Goal: Task Accomplishment & Management: Use online tool/utility

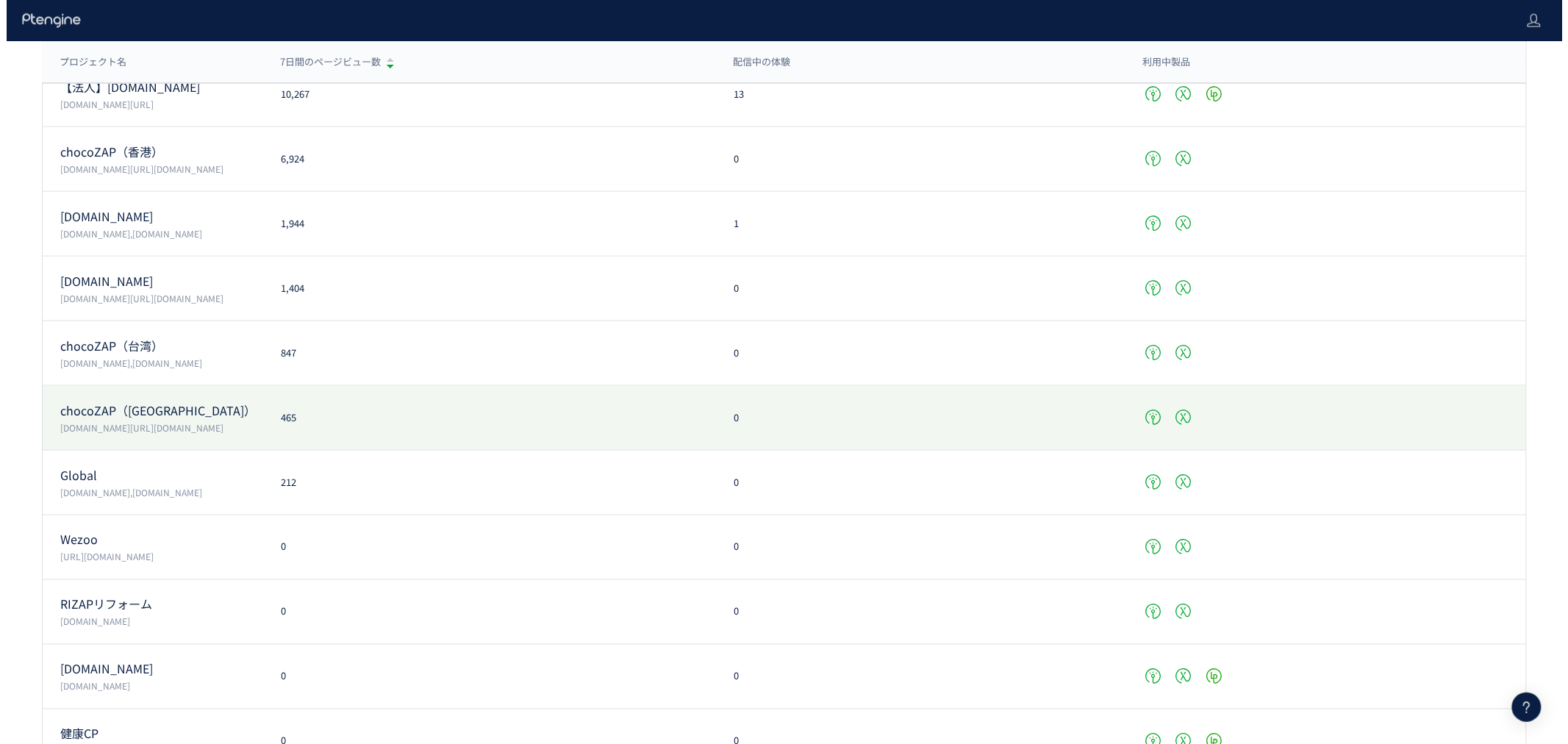
scroll to position [653, 0]
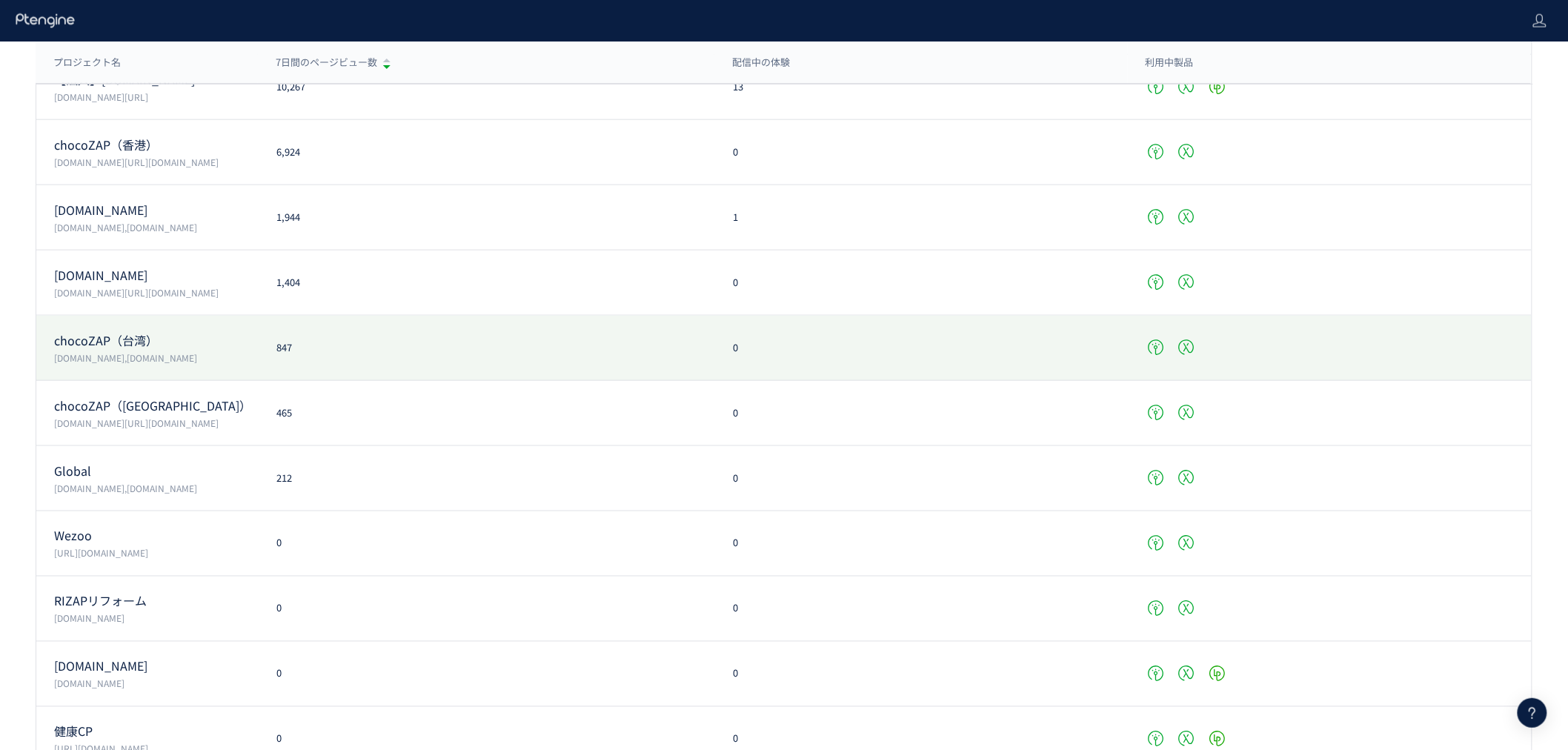
click at [181, 381] on div "chocoZAP（台湾） [DOMAIN_NAME],[DOMAIN_NAME] 847 0" at bounding box center [784, 413] width 1496 height 65
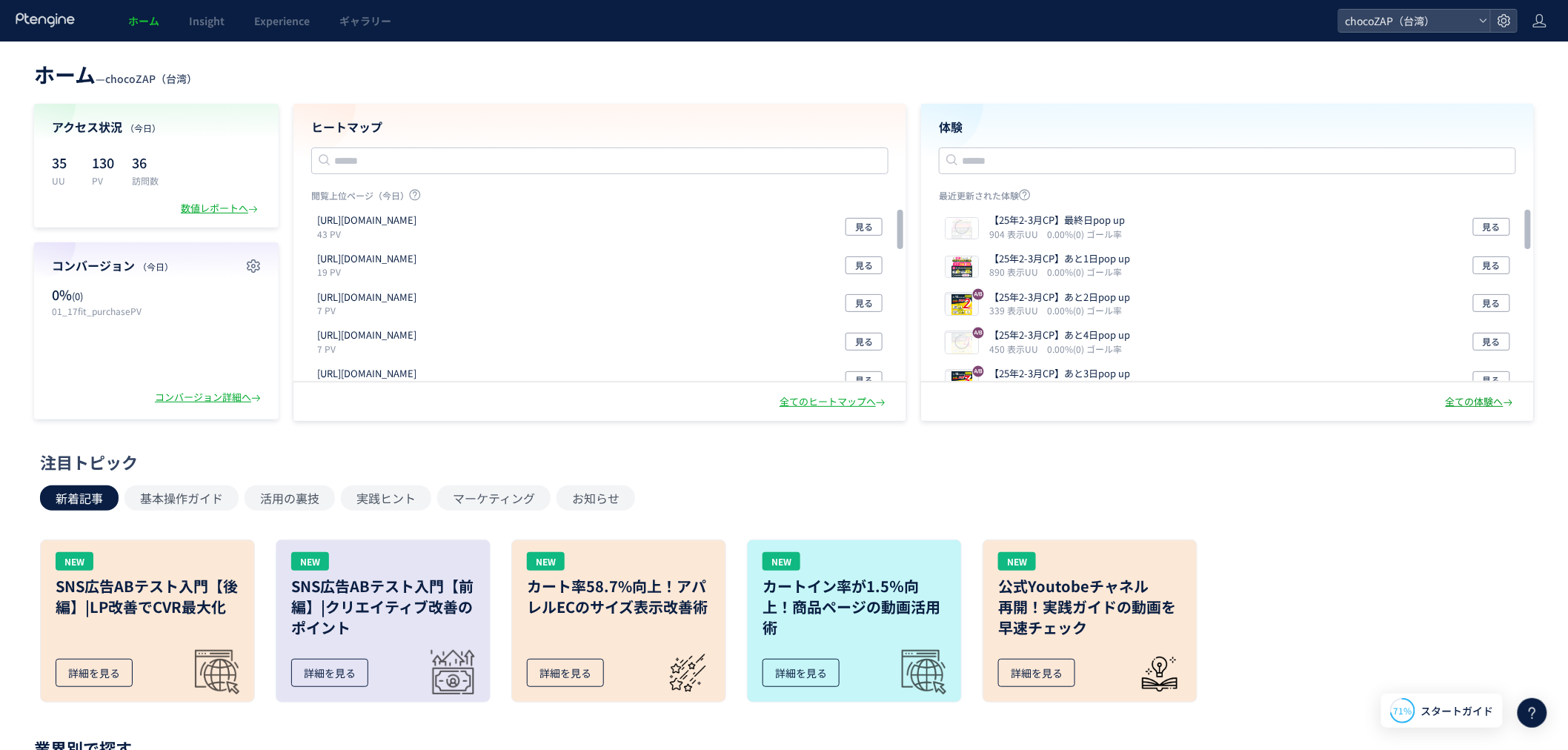
click at [1477, 400] on div "全ての体験へ" at bounding box center [1481, 402] width 70 height 14
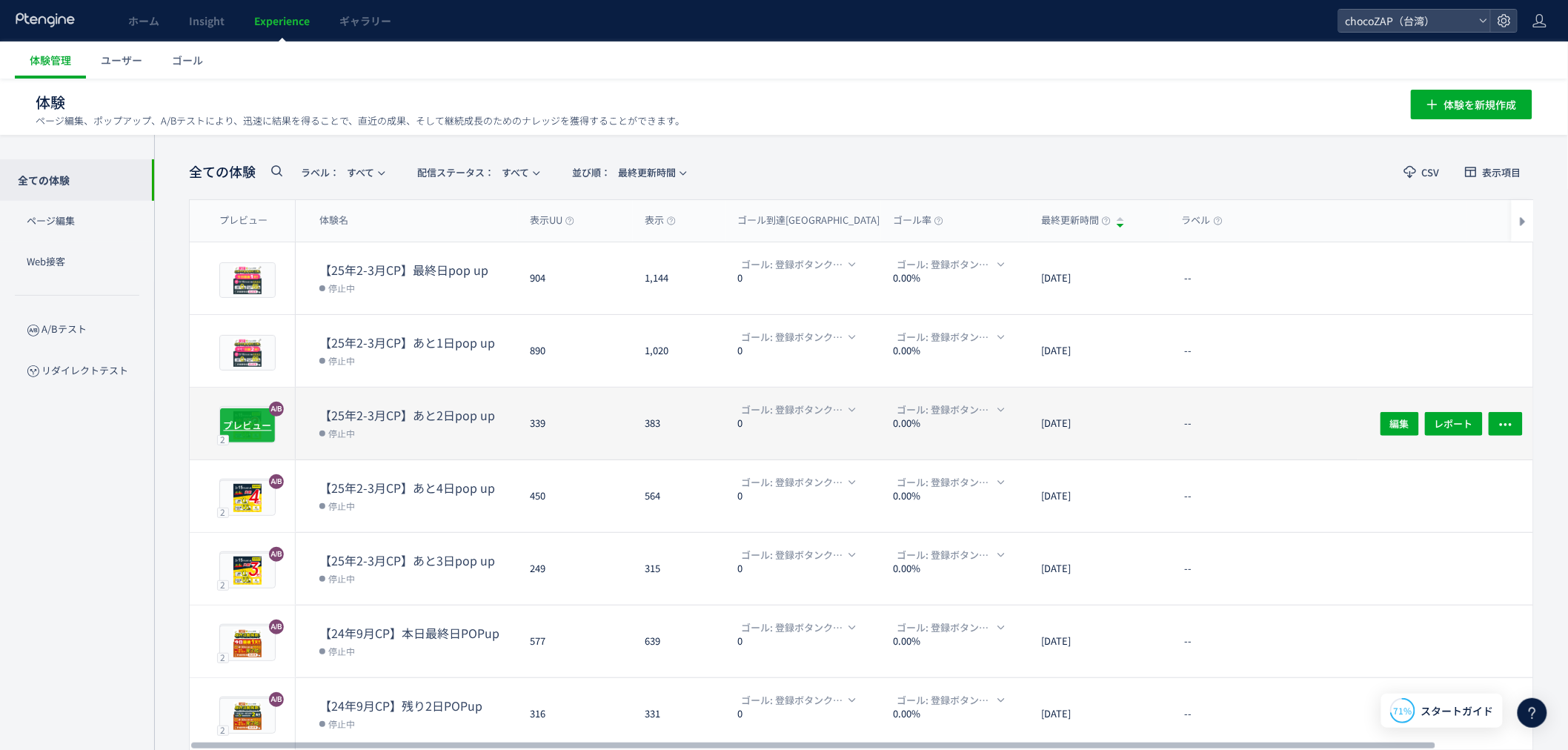
click at [257, 425] on span "プレビュー" at bounding box center [248, 425] width 49 height 14
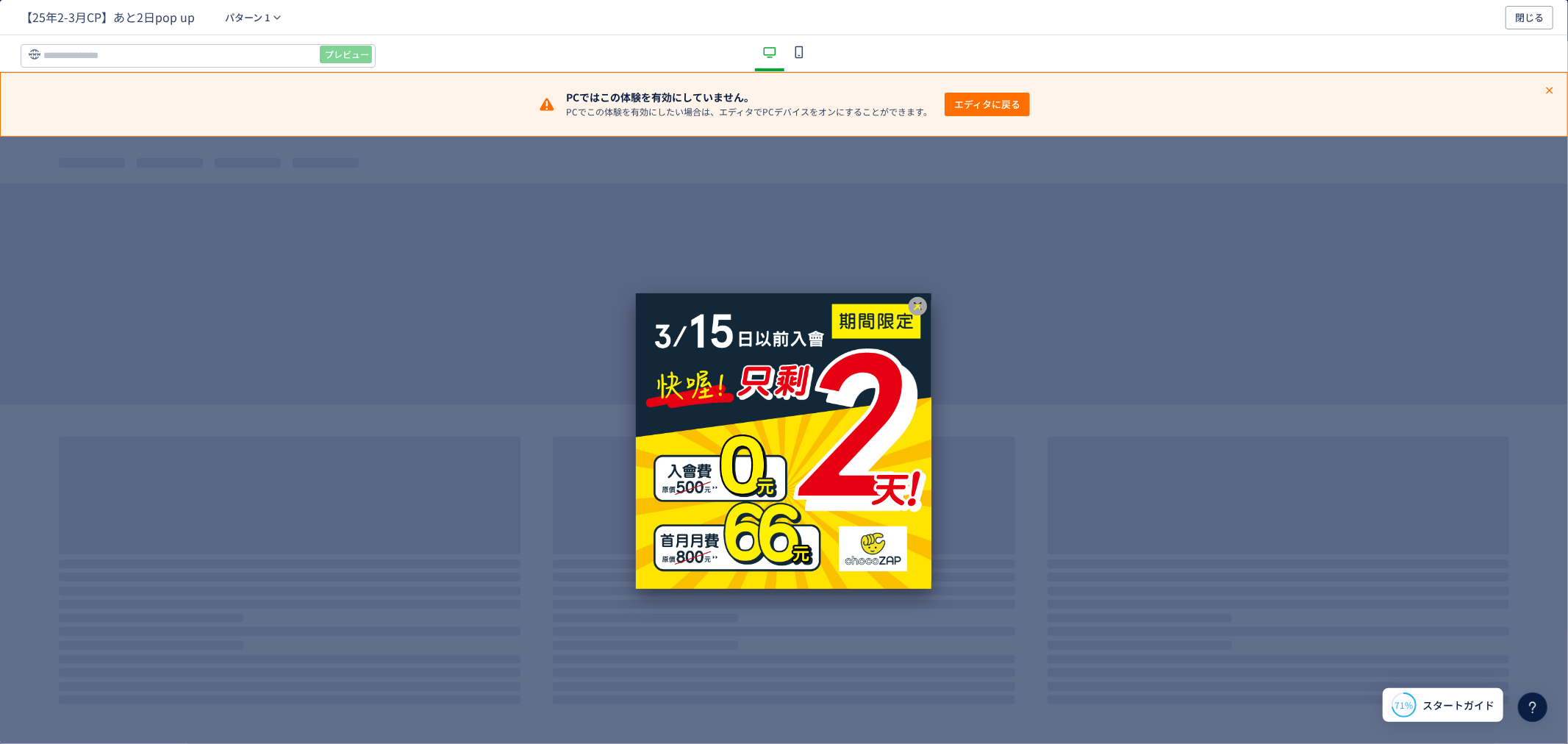
click at [918, 304] on icon "dialog" at bounding box center [917, 306] width 19 height 19
click at [915, 303] on icon "dialog" at bounding box center [918, 306] width 21 height 21
click at [916, 302] on icon "dialog" at bounding box center [917, 306] width 19 height 19
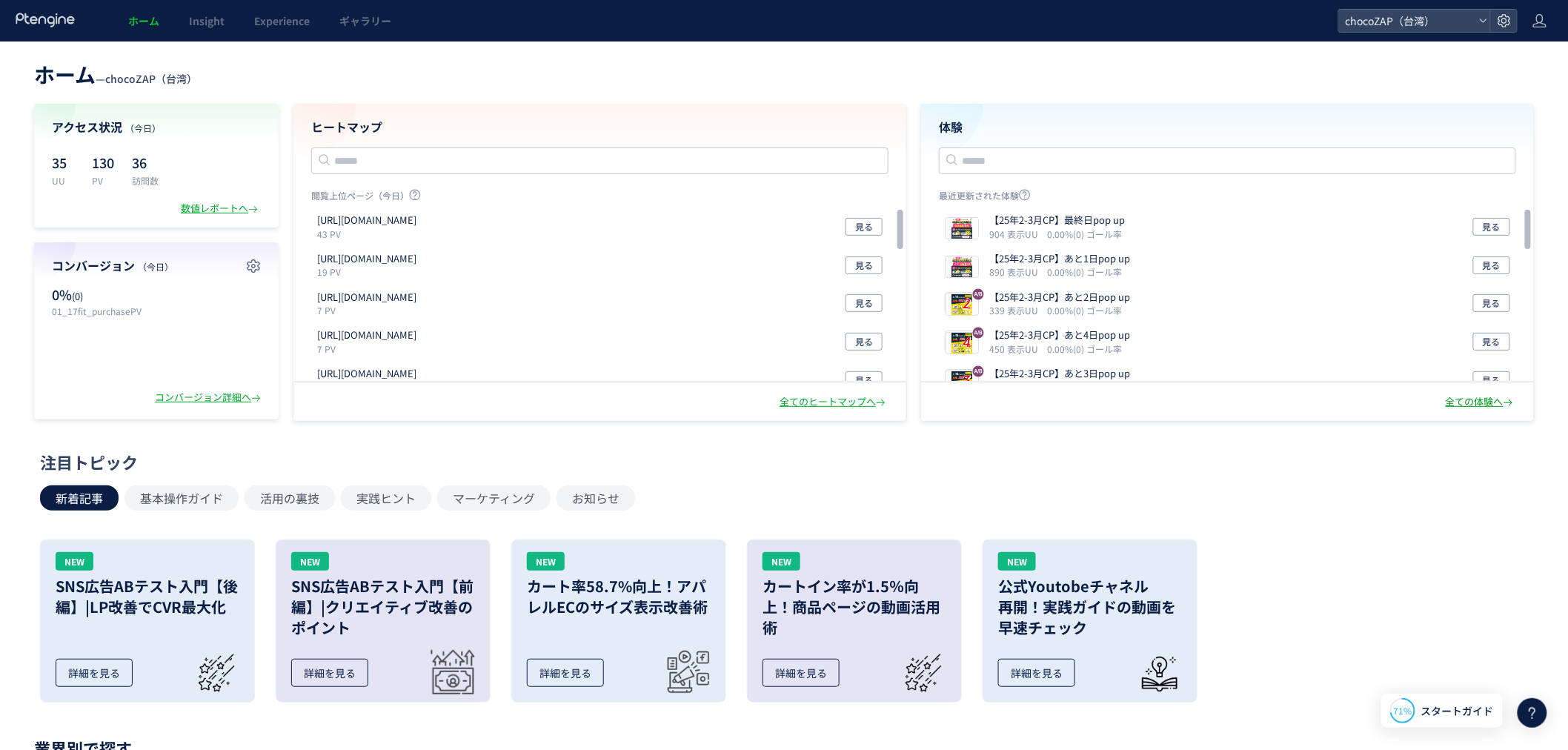
click at [1462, 405] on div "全ての体験へ" at bounding box center [1481, 402] width 70 height 14
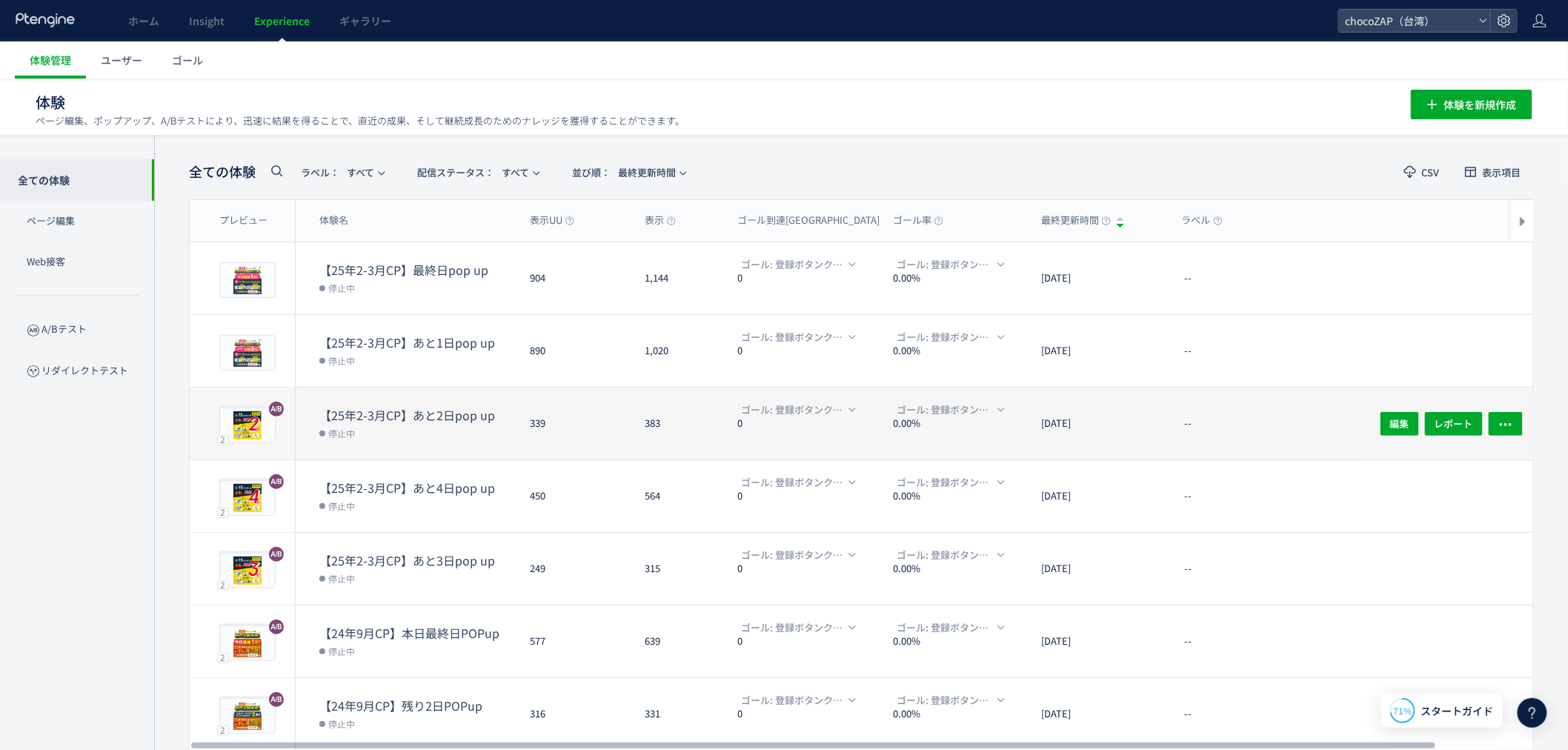
click at [402, 433] on dd "停止中" at bounding box center [419, 433] width 199 height 19
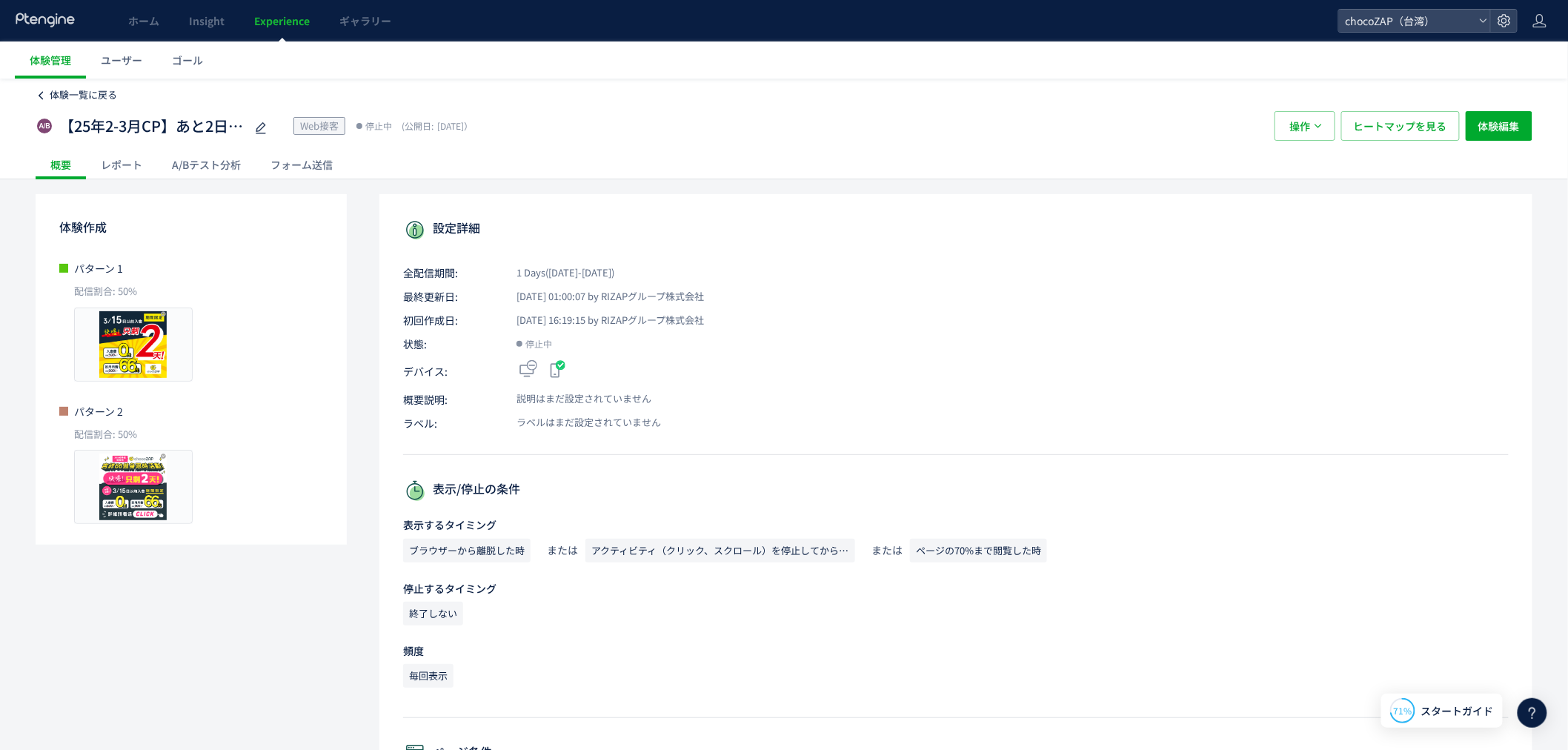
click at [84, 95] on span "体験一覧に戻る" at bounding box center [84, 94] width 67 height 14
